Goal: Find specific page/section: Find specific page/section

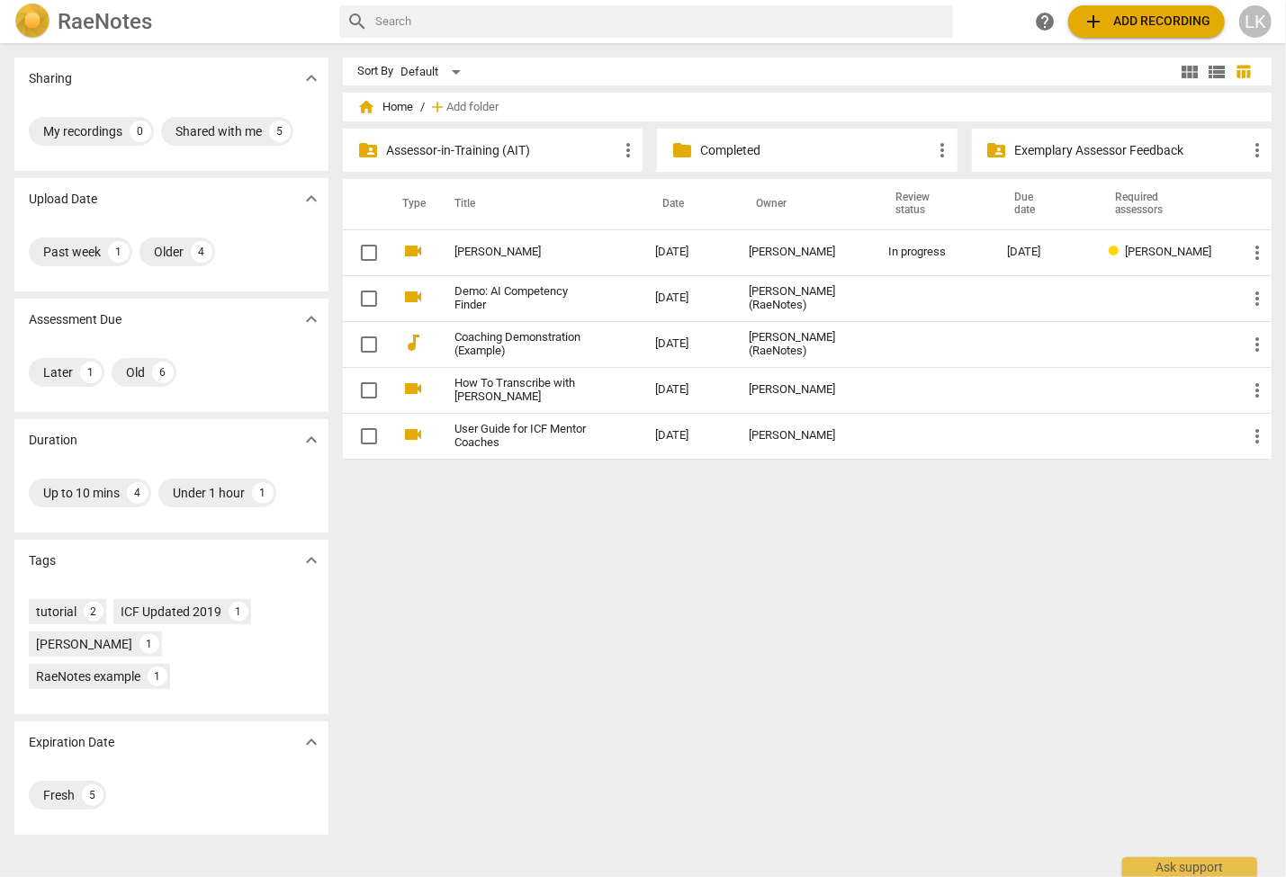
click at [701, 146] on p "Completed" at bounding box center [815, 150] width 231 height 19
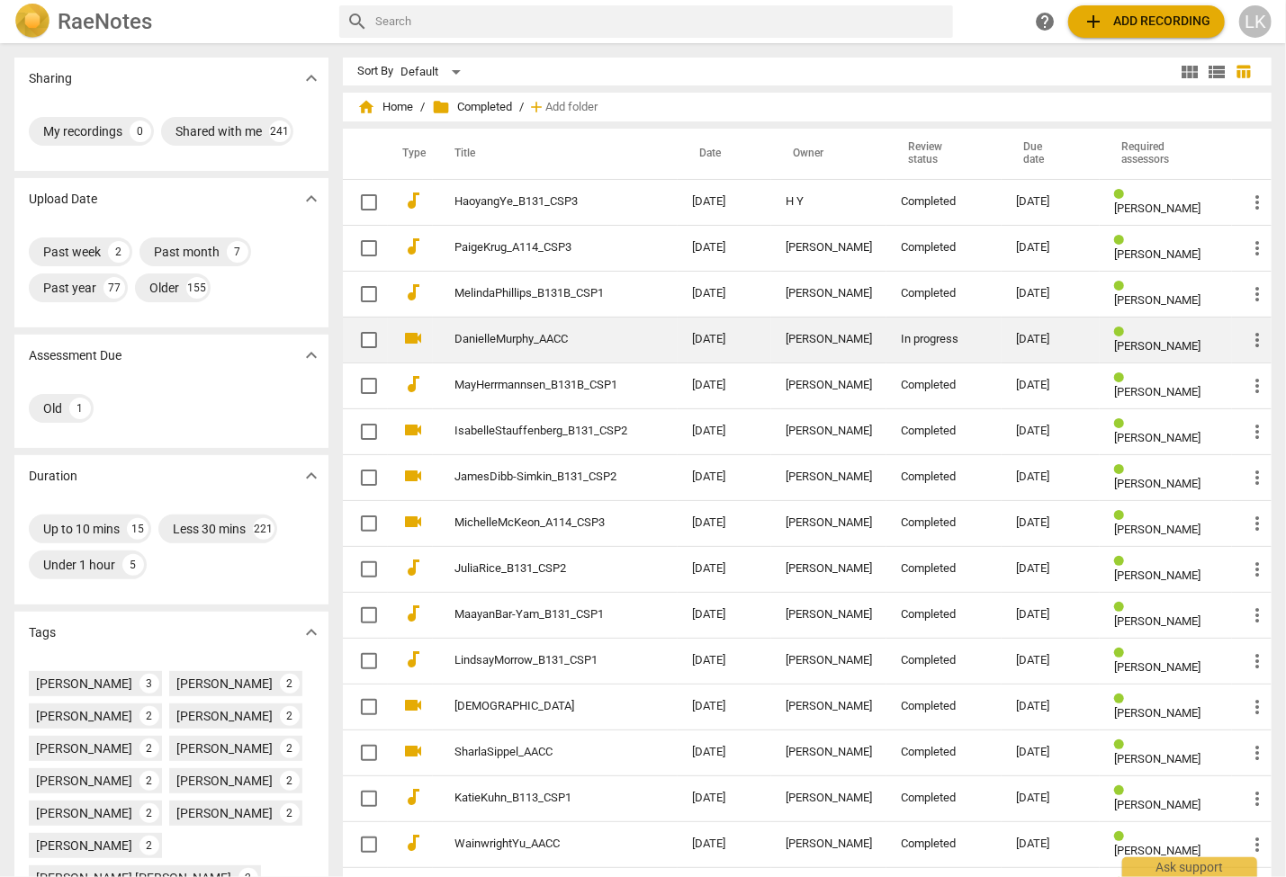
click at [529, 348] on td "DanielleMurphy_AACC" at bounding box center [555, 340] width 245 height 46
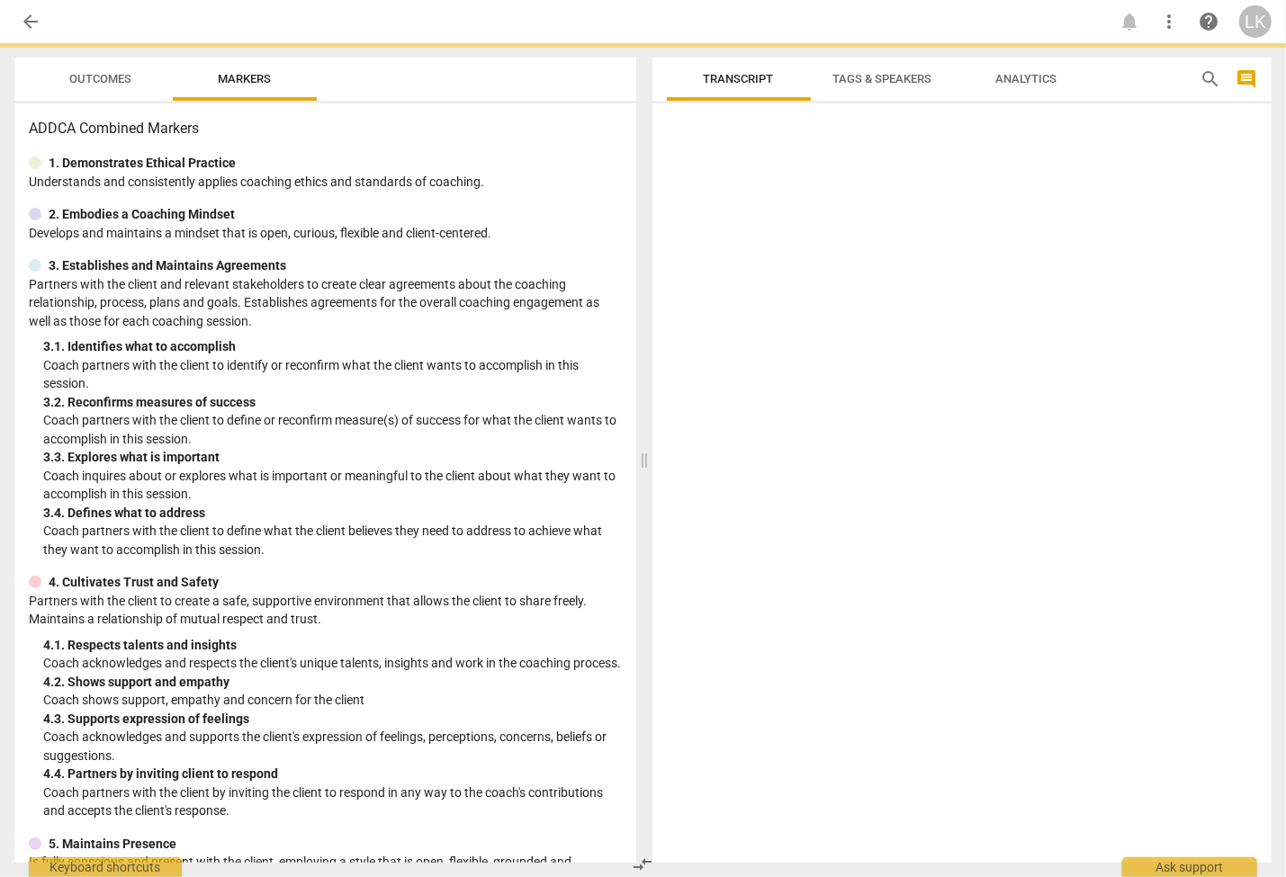
click at [529, 348] on div "3. 1. Identifies what to accomplish" at bounding box center [332, 346] width 579 height 19
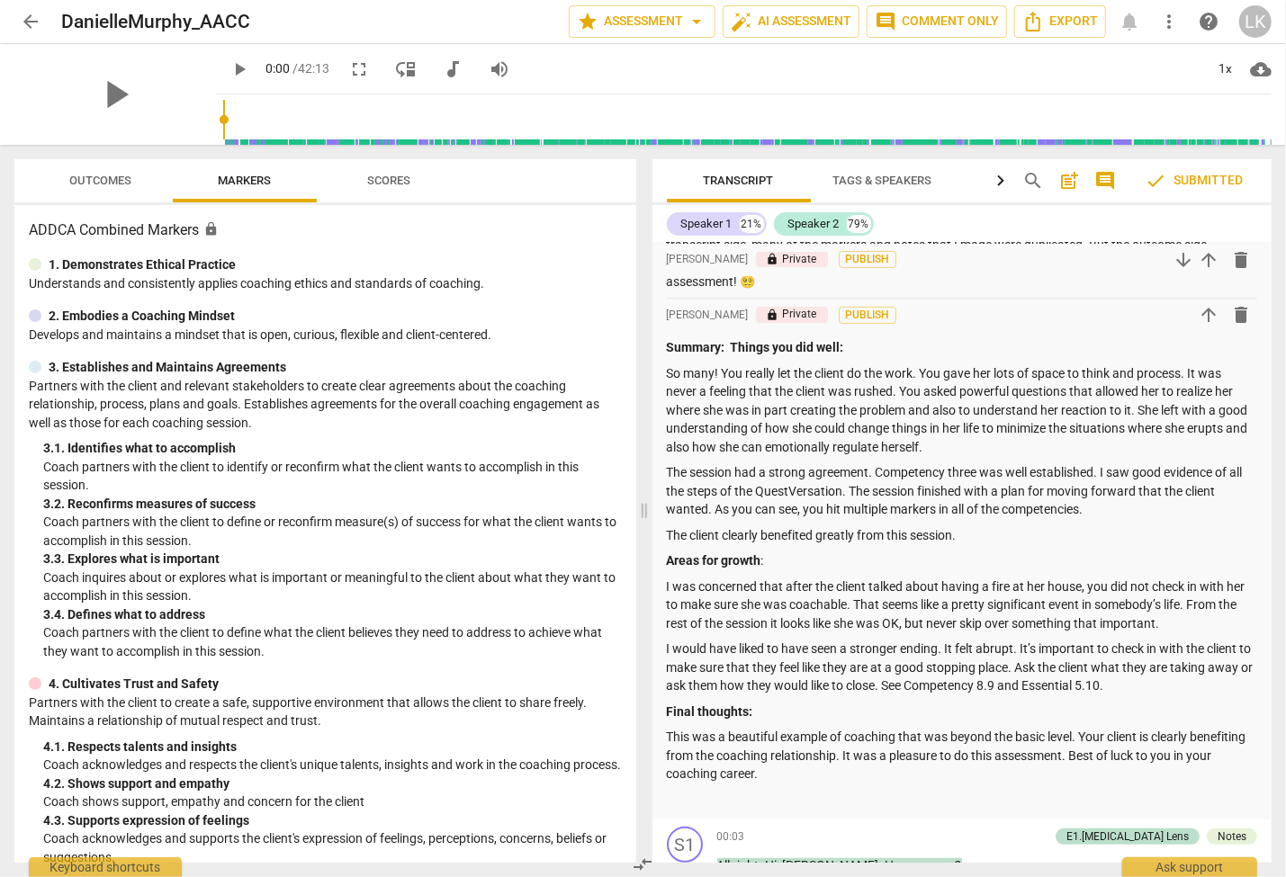
scroll to position [325, 0]
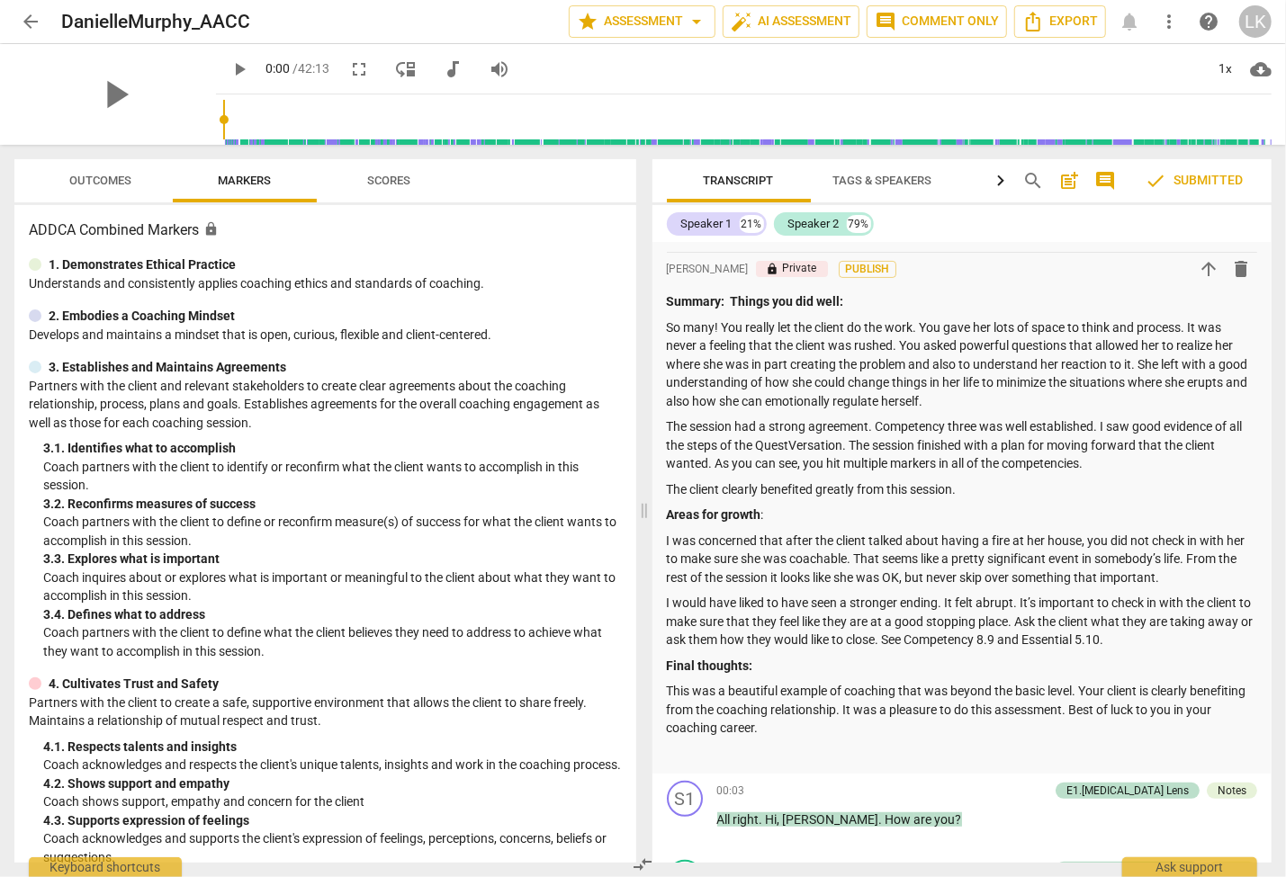
click at [113, 180] on span "Outcomes" at bounding box center [101, 180] width 62 height 13
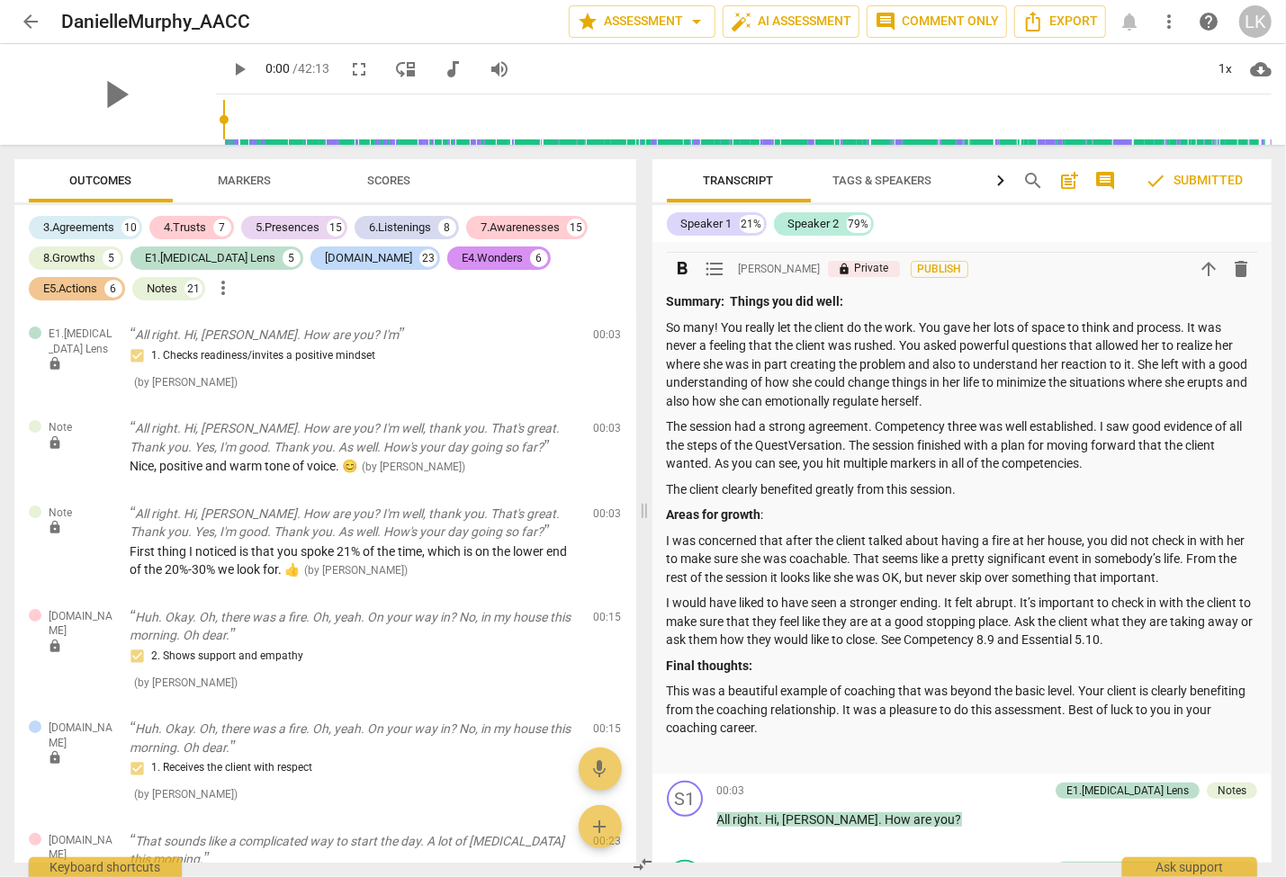
click at [1122, 466] on p "The session had a strong agreement. Competency three was well established. I sa…" at bounding box center [962, 446] width 591 height 56
click at [29, 21] on span "arrow_back" at bounding box center [31, 22] width 22 height 22
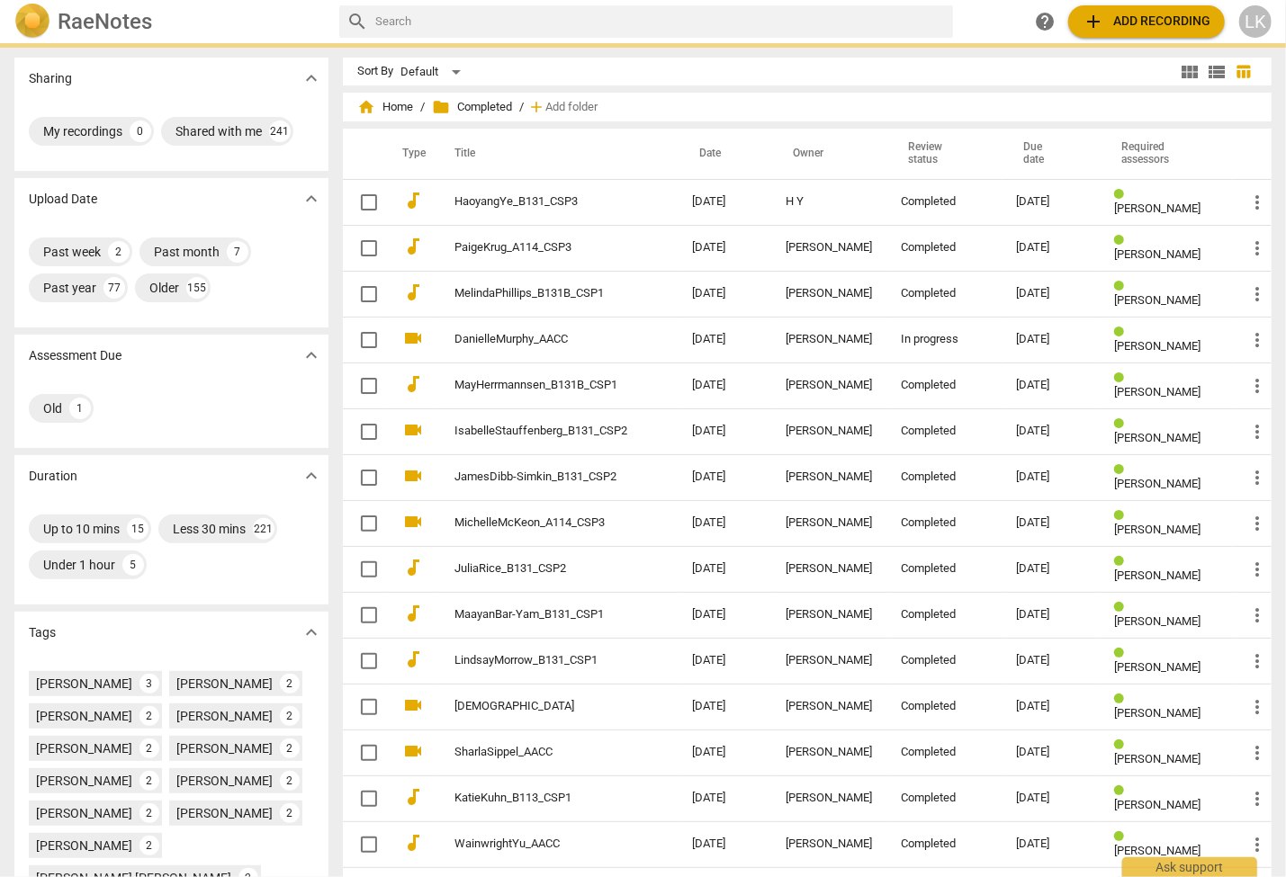
click at [29, 22] on img at bounding box center [32, 22] width 36 height 36
